Goal: Task Accomplishment & Management: Manage account settings

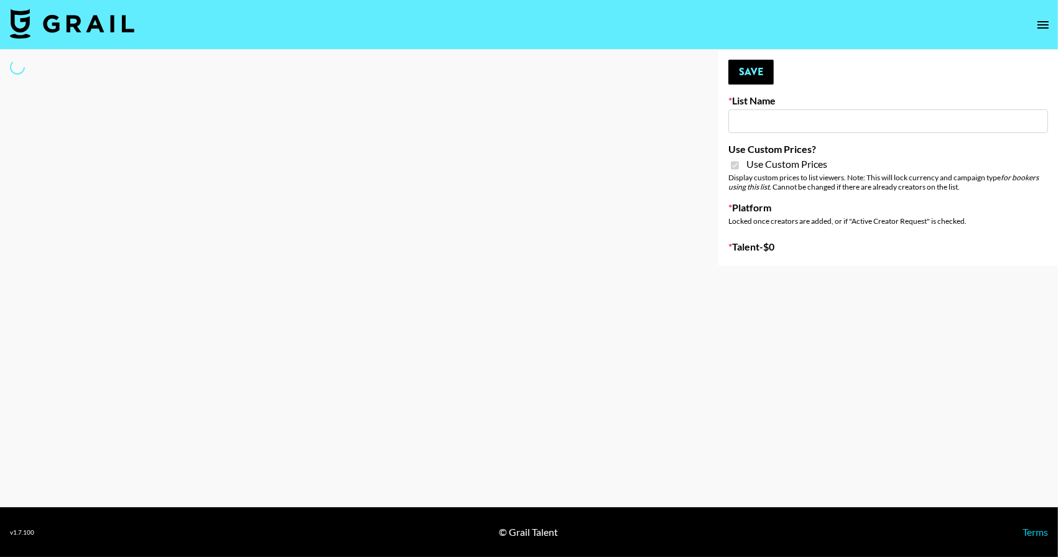
type input "Redence Beauty"
checkbox input "true"
select select "Brand"
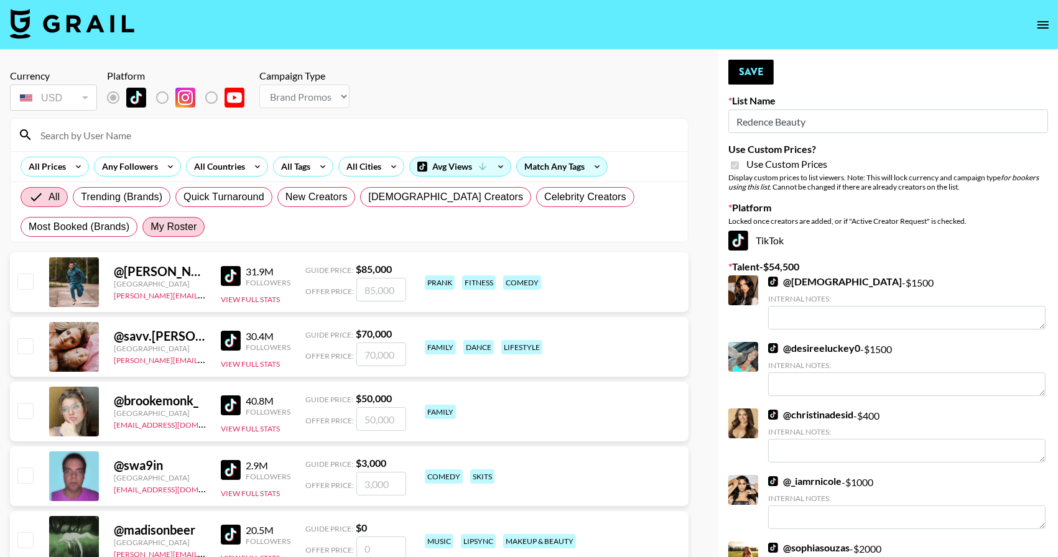
click at [185, 227] on span "My Roster" at bounding box center [174, 227] width 46 height 15
click at [151, 227] on input "My Roster" at bounding box center [151, 227] width 0 height 0
radio input "true"
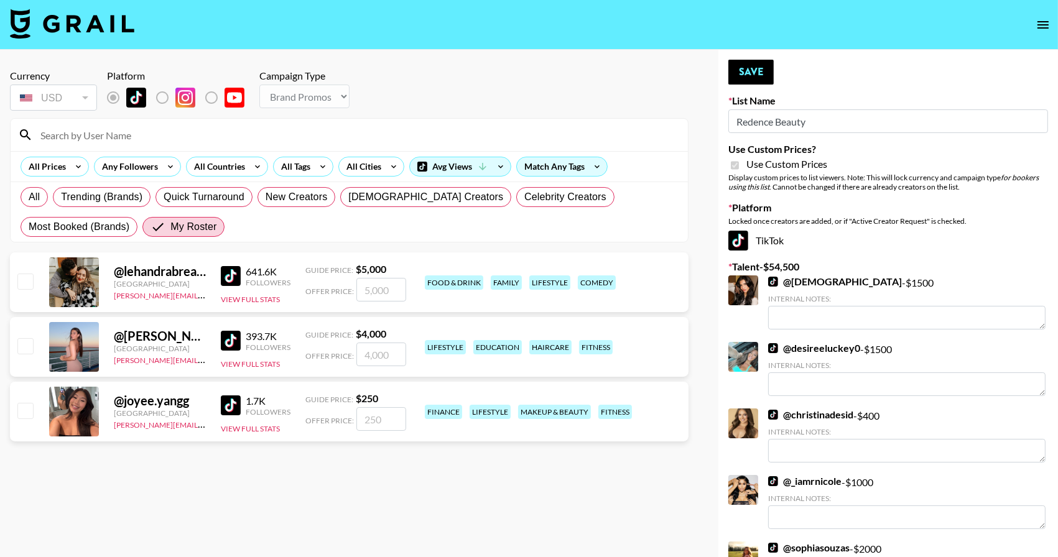
click at [37, 287] on div "@ lehandrabreanne [GEOGRAPHIC_DATA] [PERSON_NAME][EMAIL_ADDRESS][PERSON_NAME][D…" at bounding box center [349, 283] width 679 height 60
click at [30, 358] on div at bounding box center [24, 347] width 19 height 21
click at [22, 282] on input "checkbox" at bounding box center [24, 281] width 15 height 15
checkbox input "true"
type input "5000"
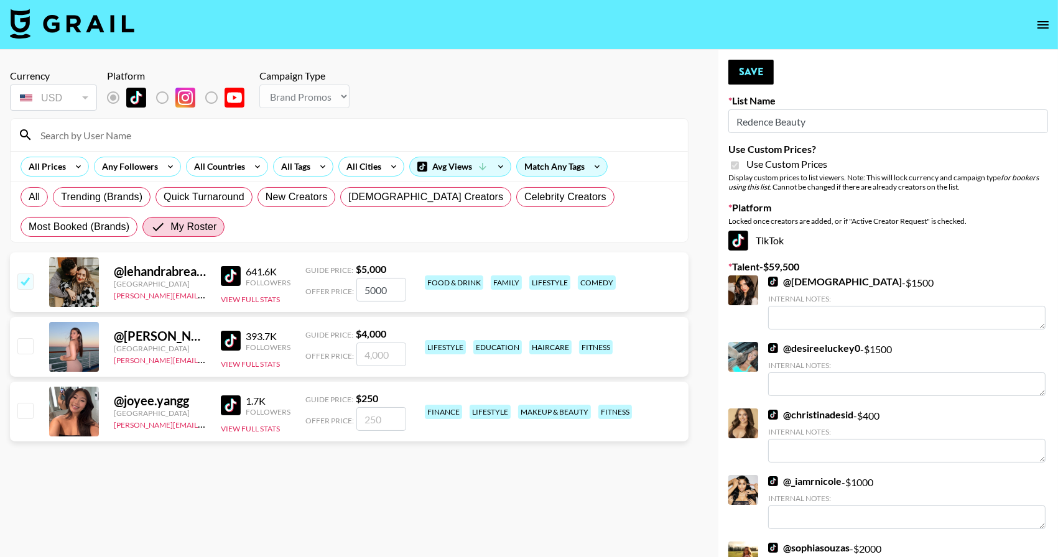
click at [27, 350] on input "checkbox" at bounding box center [24, 345] width 15 height 15
checkbox input "true"
type input "4000"
click at [376, 283] on input "5000" at bounding box center [381, 290] width 50 height 24
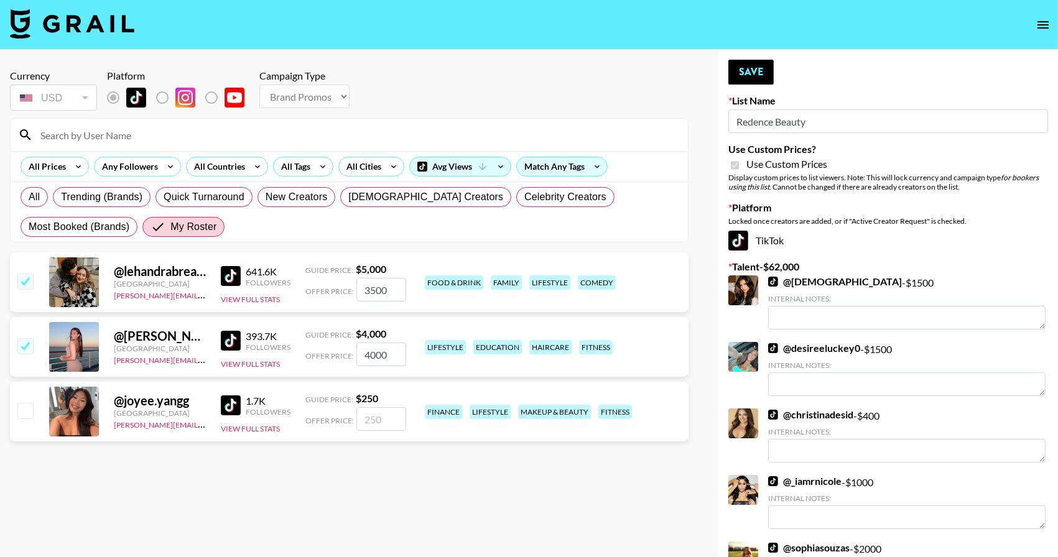
type input "3500"
click at [376, 363] on input "4000" at bounding box center [381, 355] width 50 height 24
type input "3000"
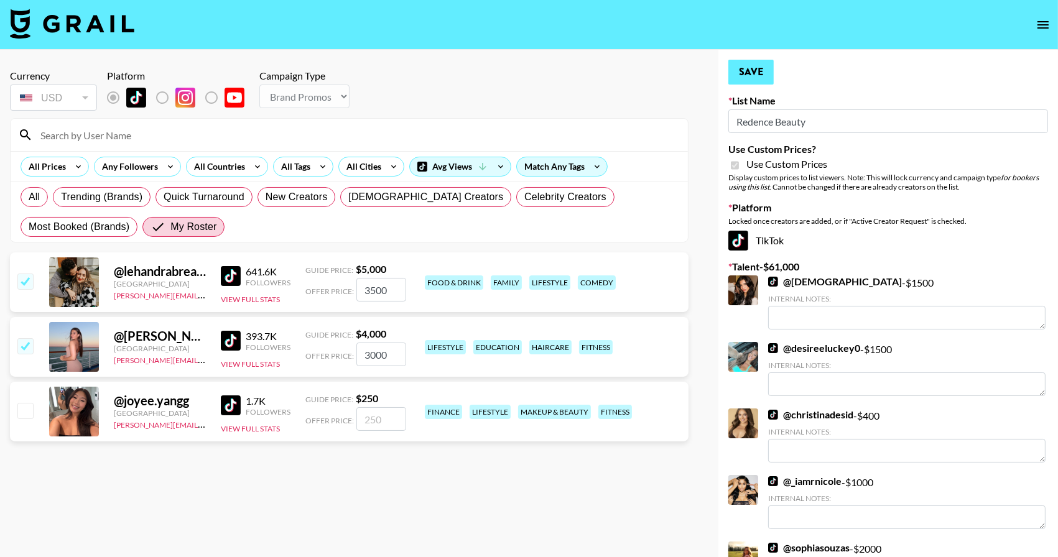
click at [750, 65] on button "Save" at bounding box center [750, 72] width 45 height 25
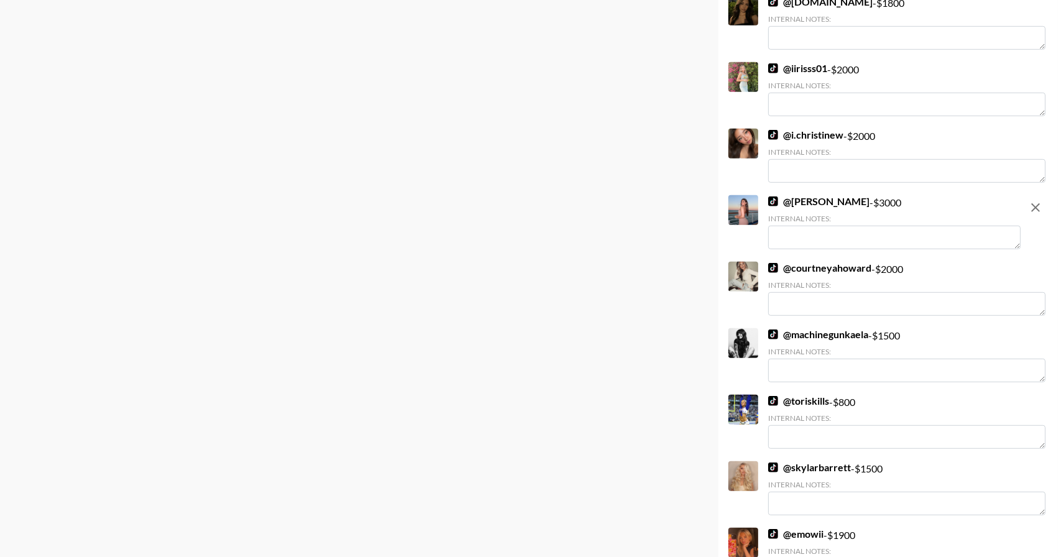
scroll to position [922, 0]
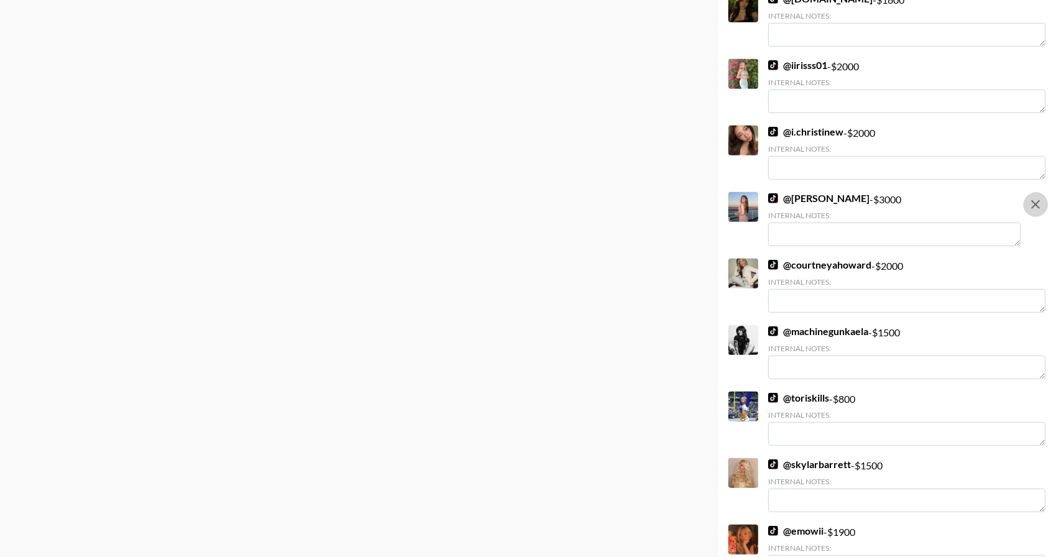
click at [1034, 197] on icon "remove" at bounding box center [1035, 204] width 15 height 15
checkbox input "false"
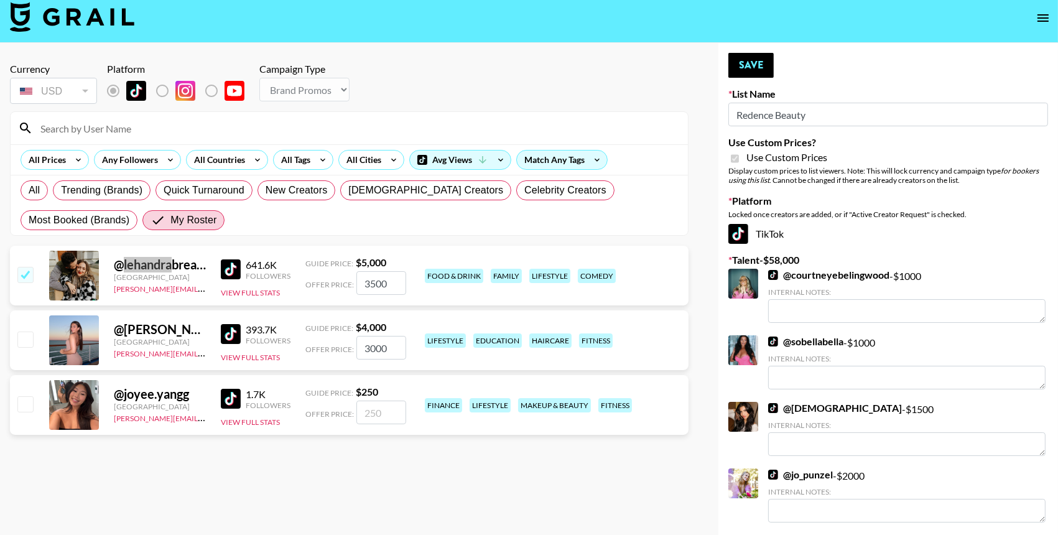
scroll to position [1968, 0]
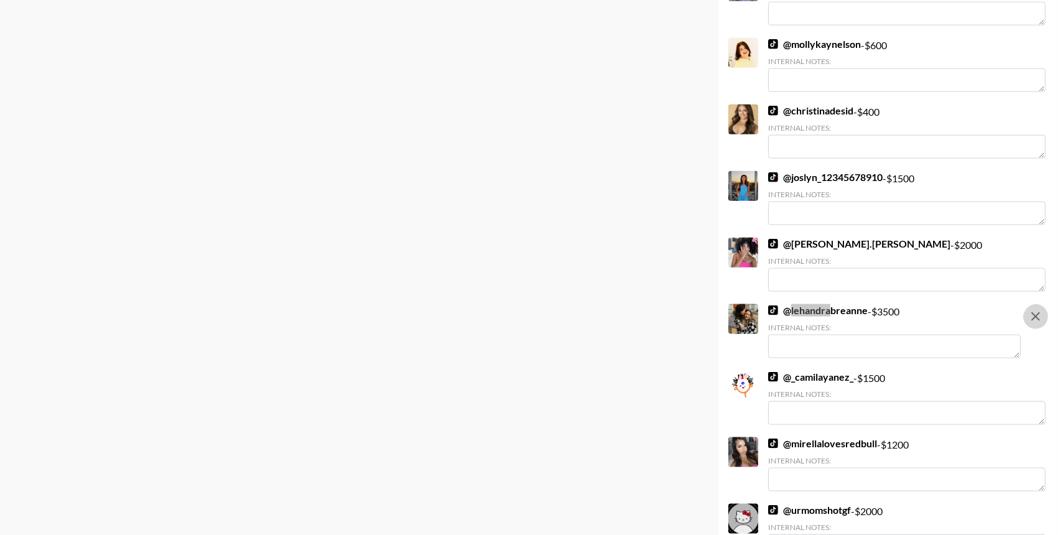
click at [1033, 309] on icon "remove" at bounding box center [1035, 316] width 15 height 15
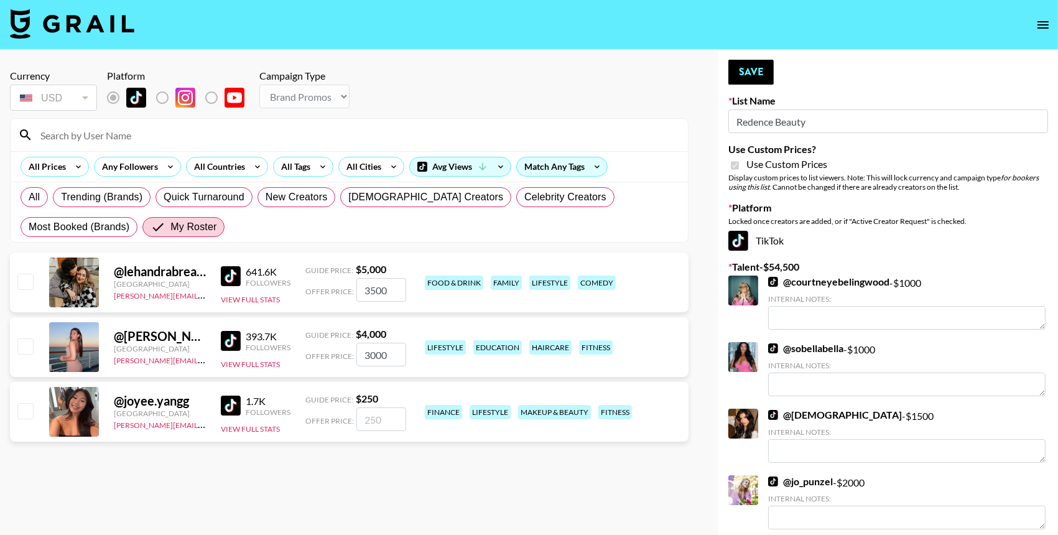
scroll to position [0, 0]
click at [390, 288] on input "3500" at bounding box center [381, 290] width 50 height 24
checkbox input "true"
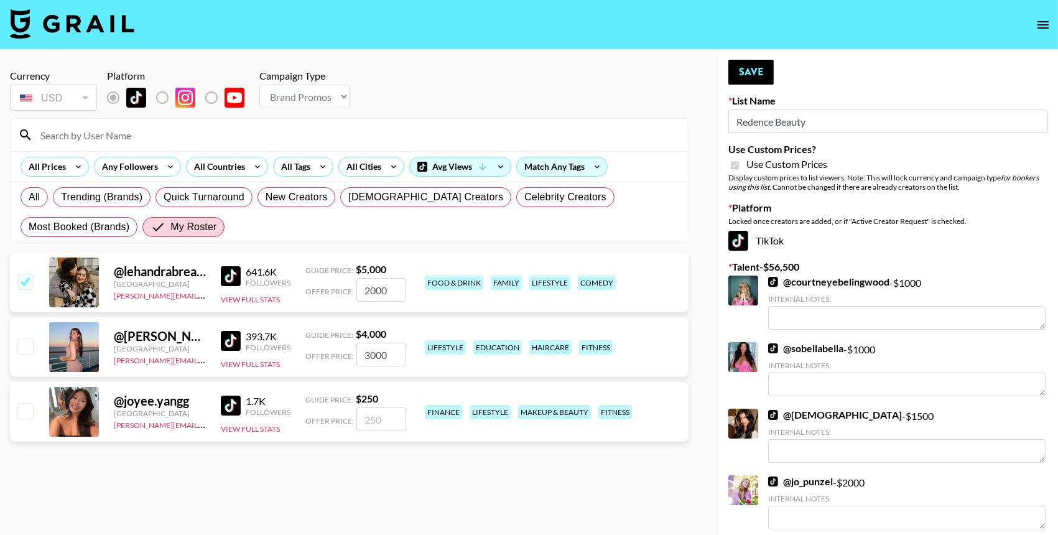
type input "2000"
click at [376, 350] on input "3000" at bounding box center [381, 355] width 50 height 24
checkbox input "true"
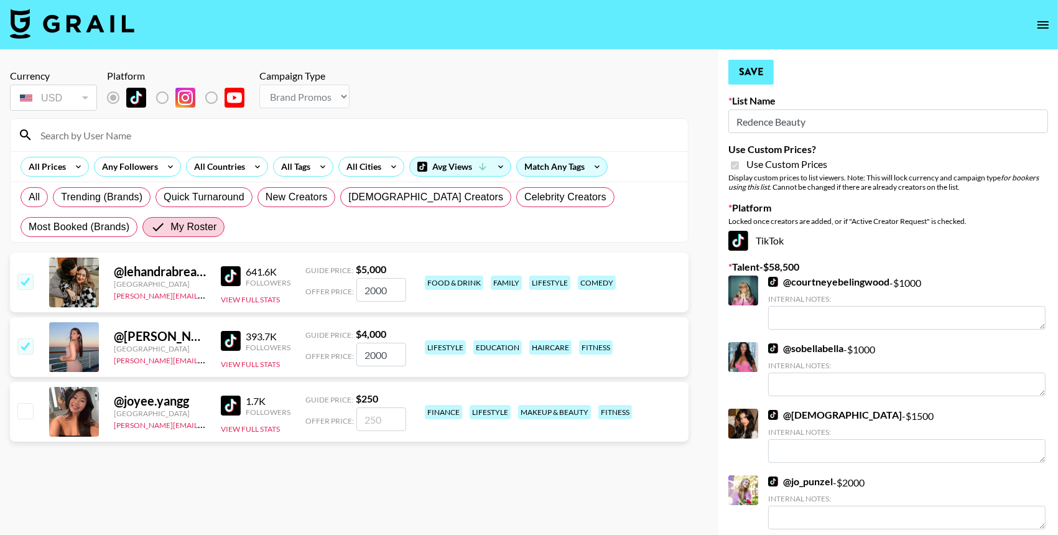
type input "2000"
click at [746, 68] on button "Save" at bounding box center [750, 72] width 45 height 25
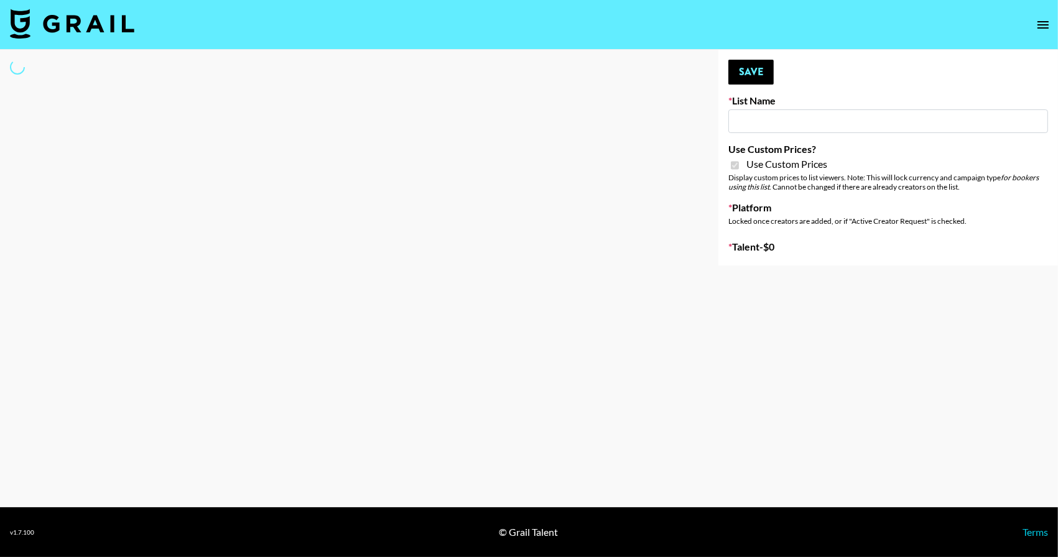
type input "Dime Beauty"
checkbox input "true"
select select "Brand"
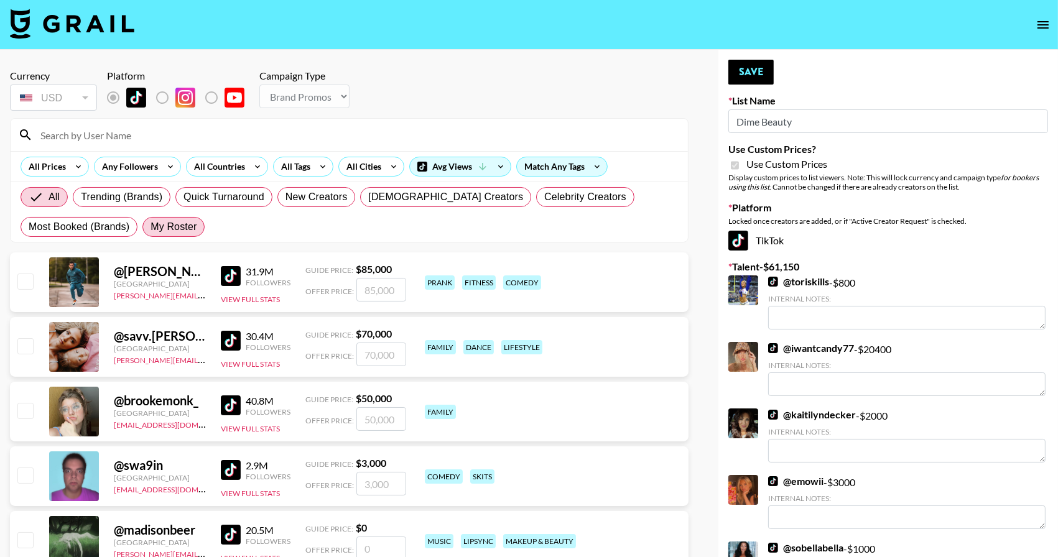
click at [183, 220] on label "My Roster" at bounding box center [173, 227] width 62 height 20
click at [151, 227] on input "My Roster" at bounding box center [151, 227] width 0 height 0
radio input "true"
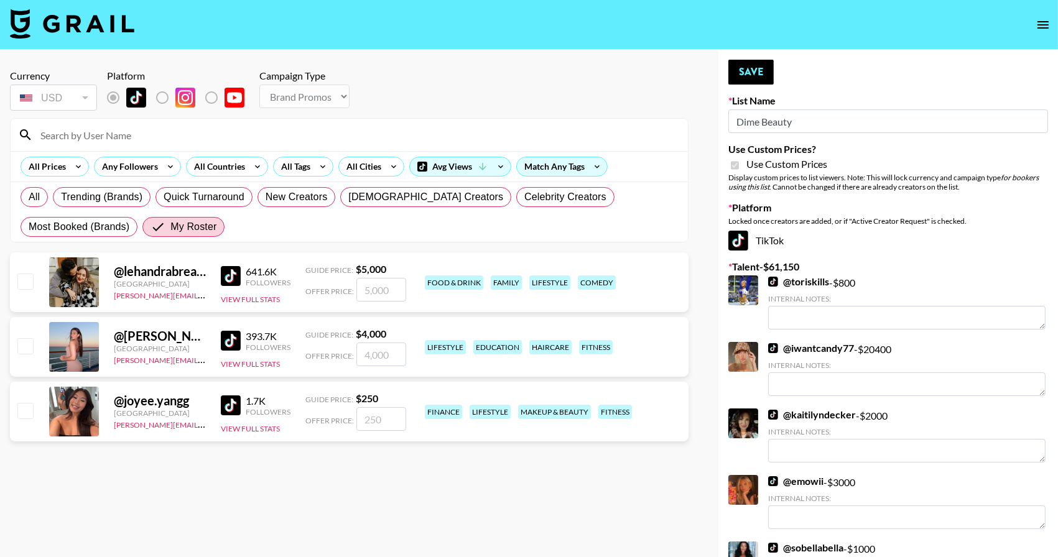
click at [24, 285] on input "checkbox" at bounding box center [24, 281] width 15 height 15
checkbox input "true"
click at [384, 298] on input "5000" at bounding box center [381, 290] width 50 height 24
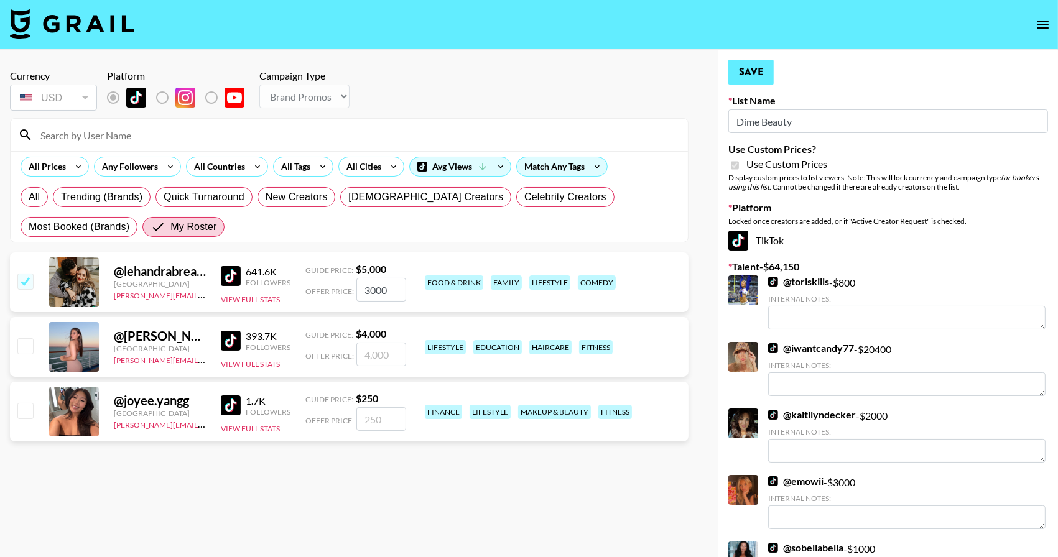
type input "3000"
click at [768, 67] on button "Save" at bounding box center [750, 72] width 45 height 25
